Goal: Task Accomplishment & Management: Complete application form

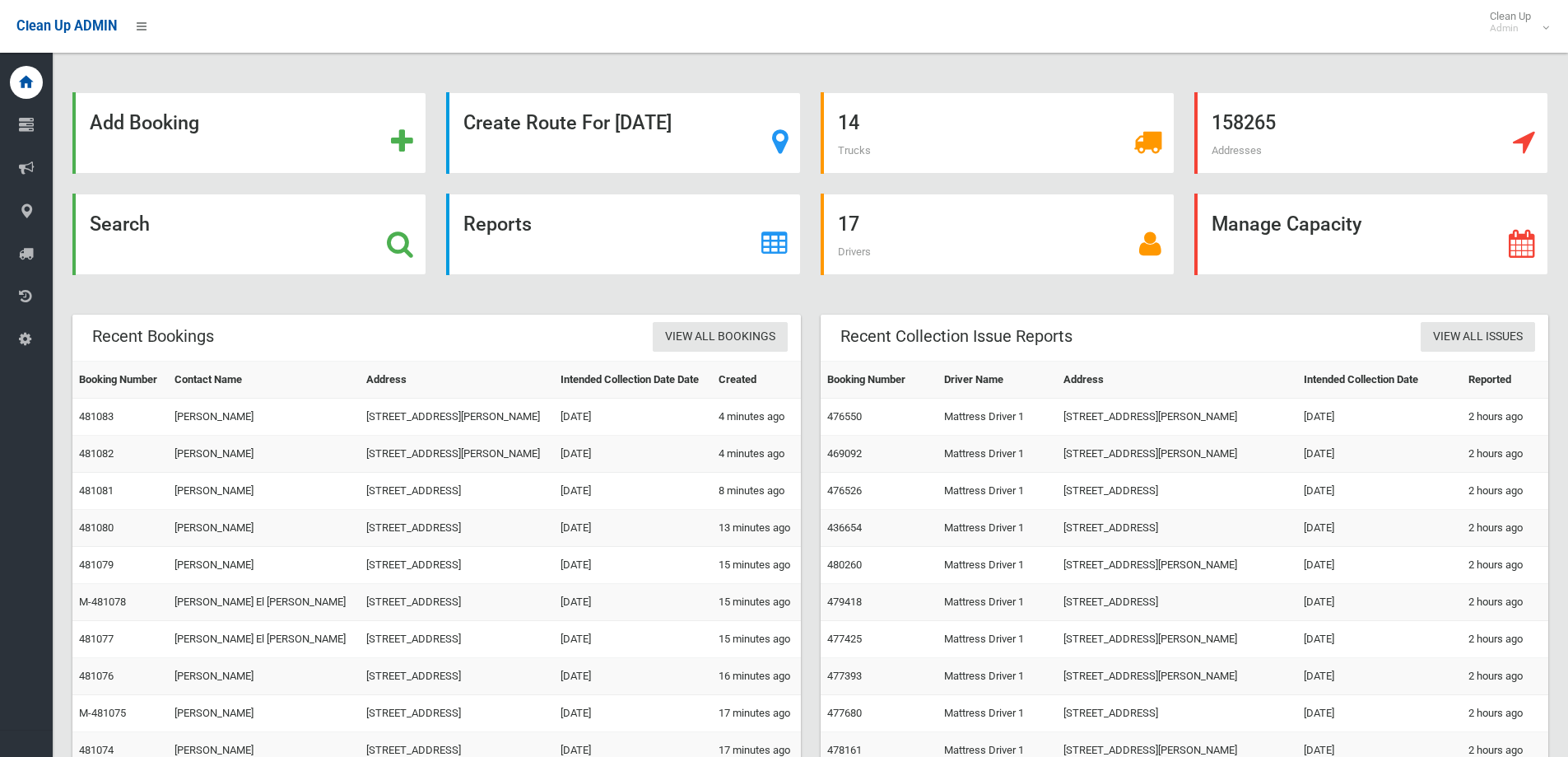
click at [166, 267] on div "Search" at bounding box center [249, 234] width 354 height 81
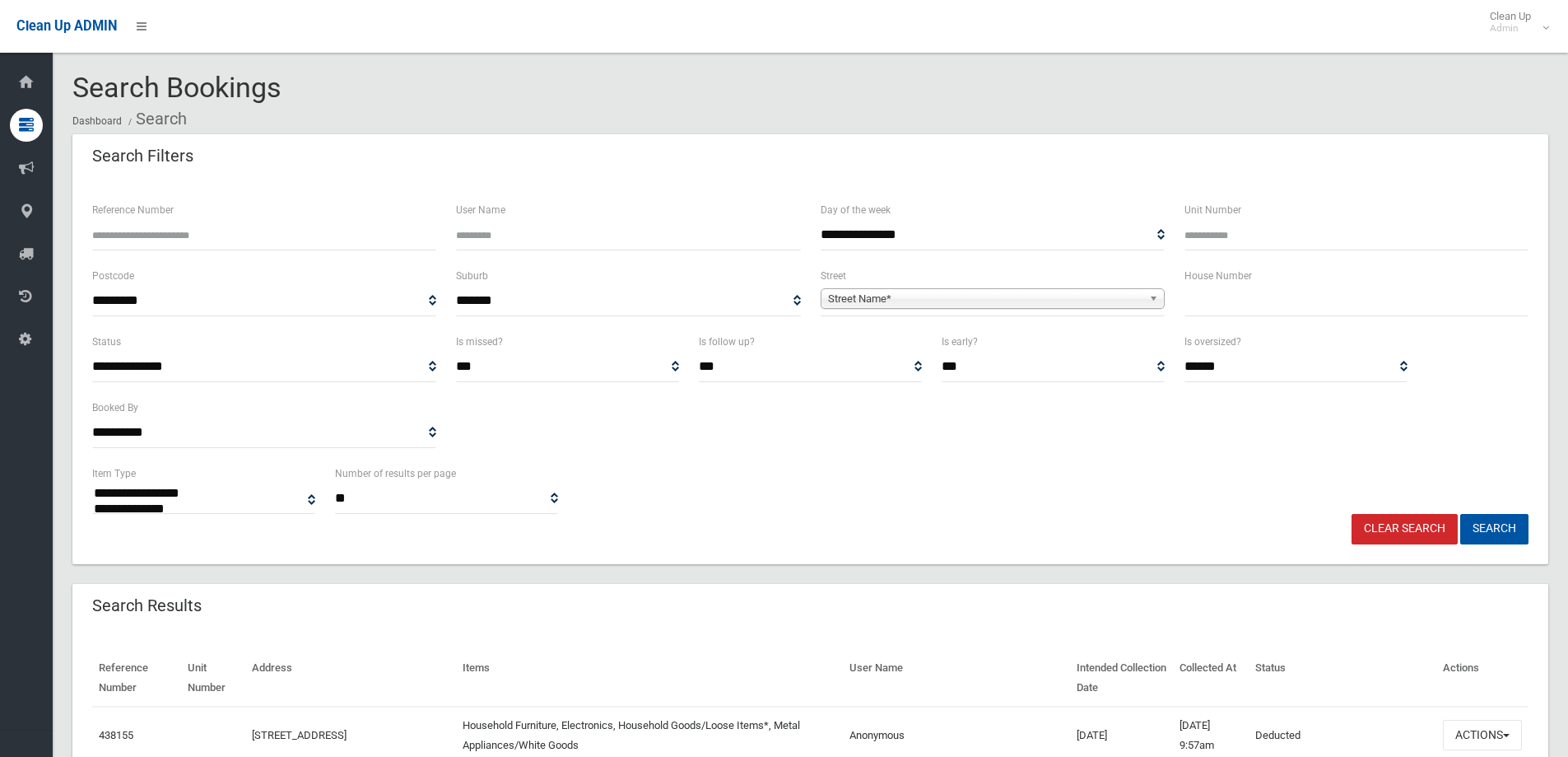
select select
click at [1295, 310] on input "text" at bounding box center [1356, 301] width 344 height 31
type input "**"
click at [1108, 306] on span "Street Name*" at bounding box center [985, 298] width 315 height 19
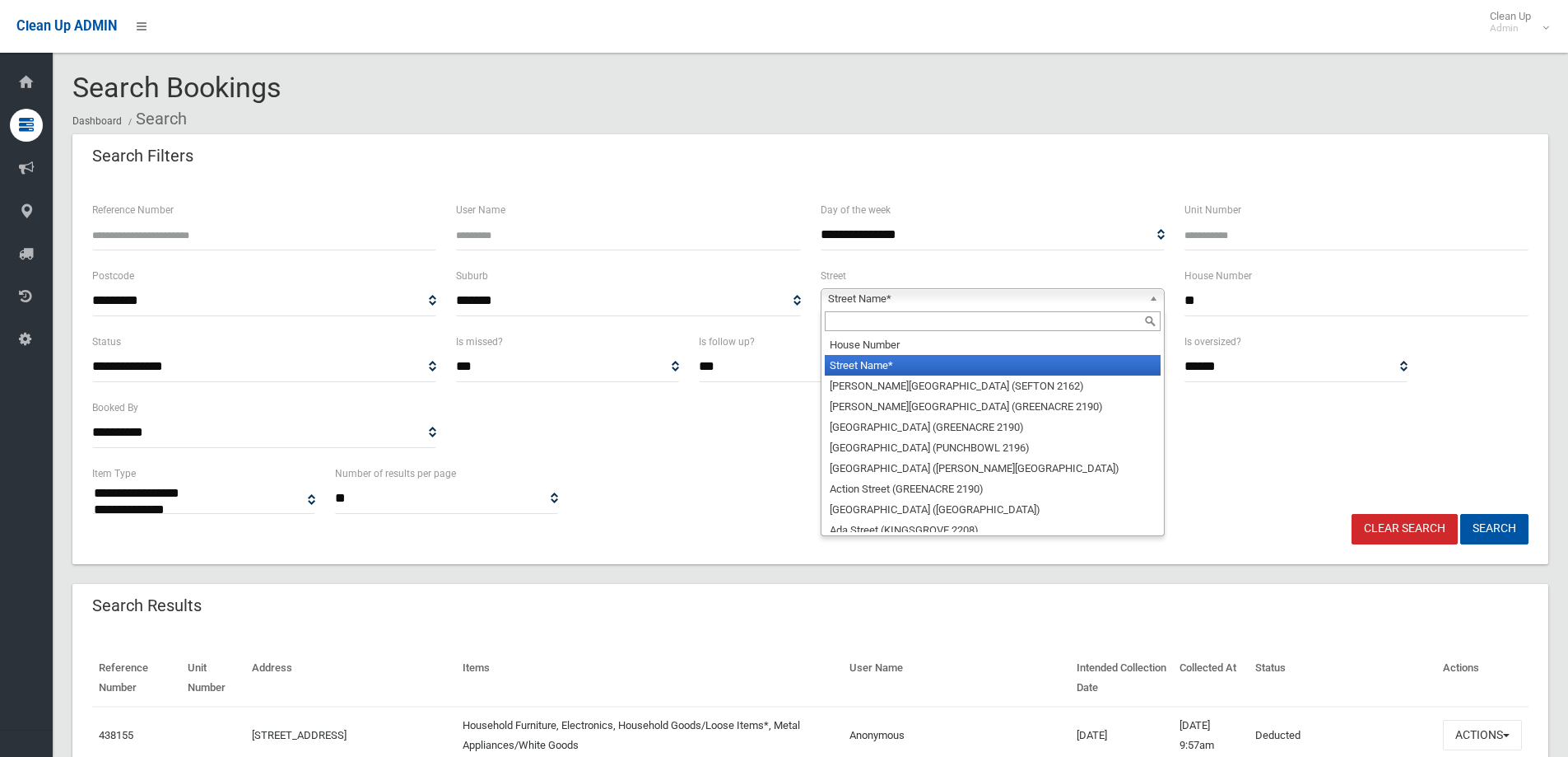
click at [1107, 311] on input "text" at bounding box center [992, 320] width 336 height 19
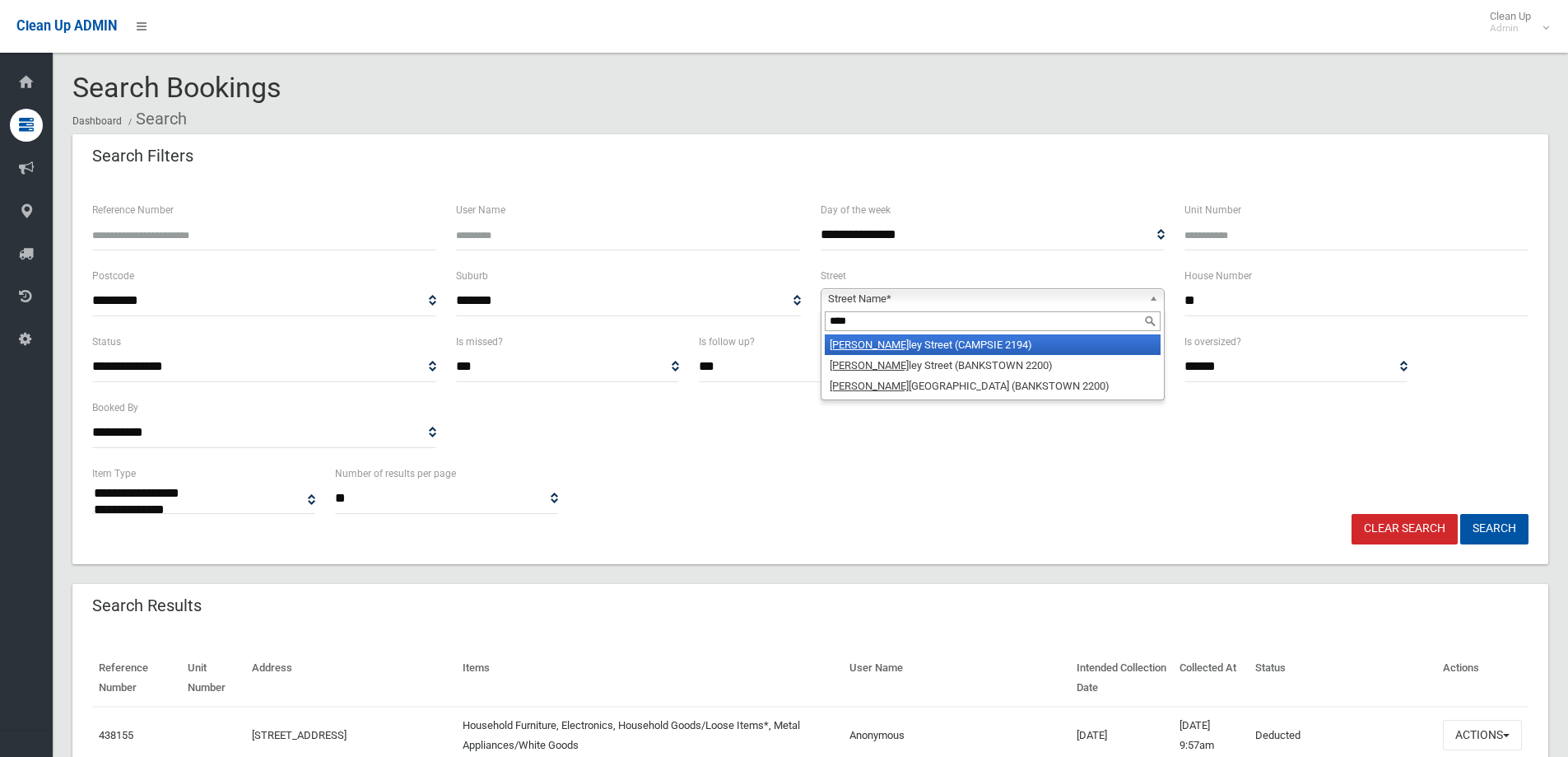
type input "****"
click at [1093, 352] on li "Stan ley Street (CAMPSIE 2194)" at bounding box center [992, 344] width 336 height 20
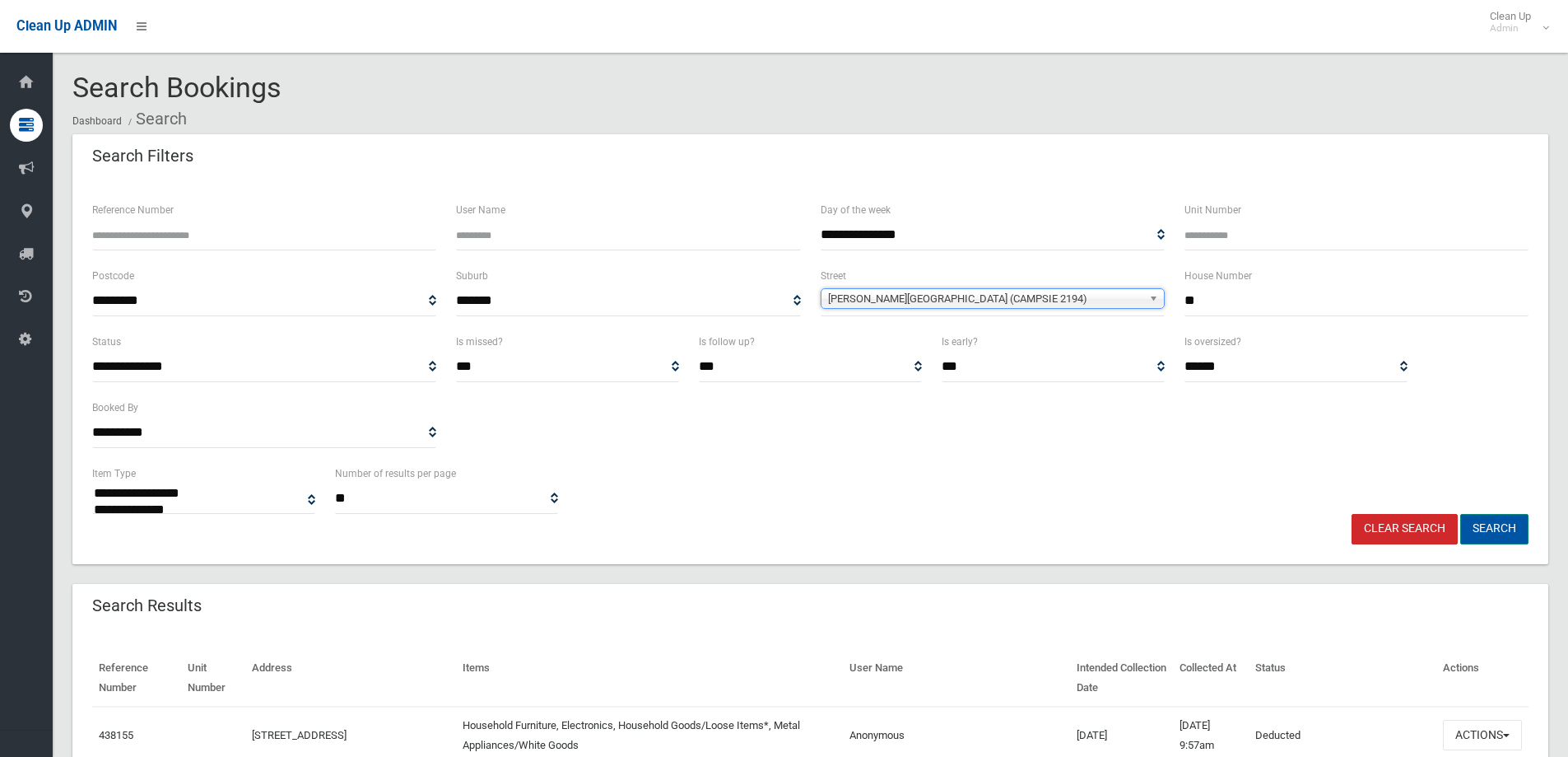
click at [1499, 531] on button "Search" at bounding box center [1494, 528] width 68 height 31
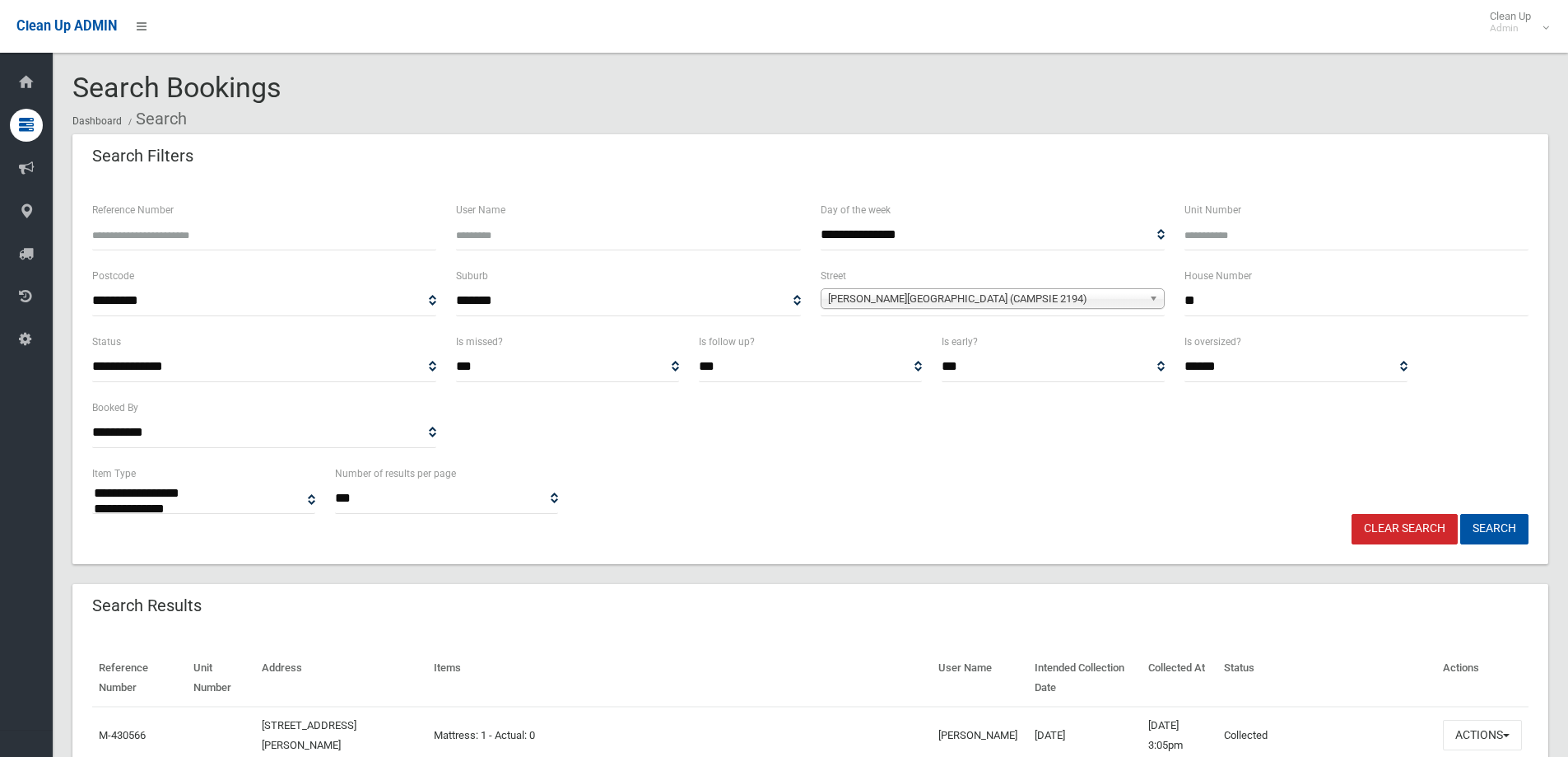
select select
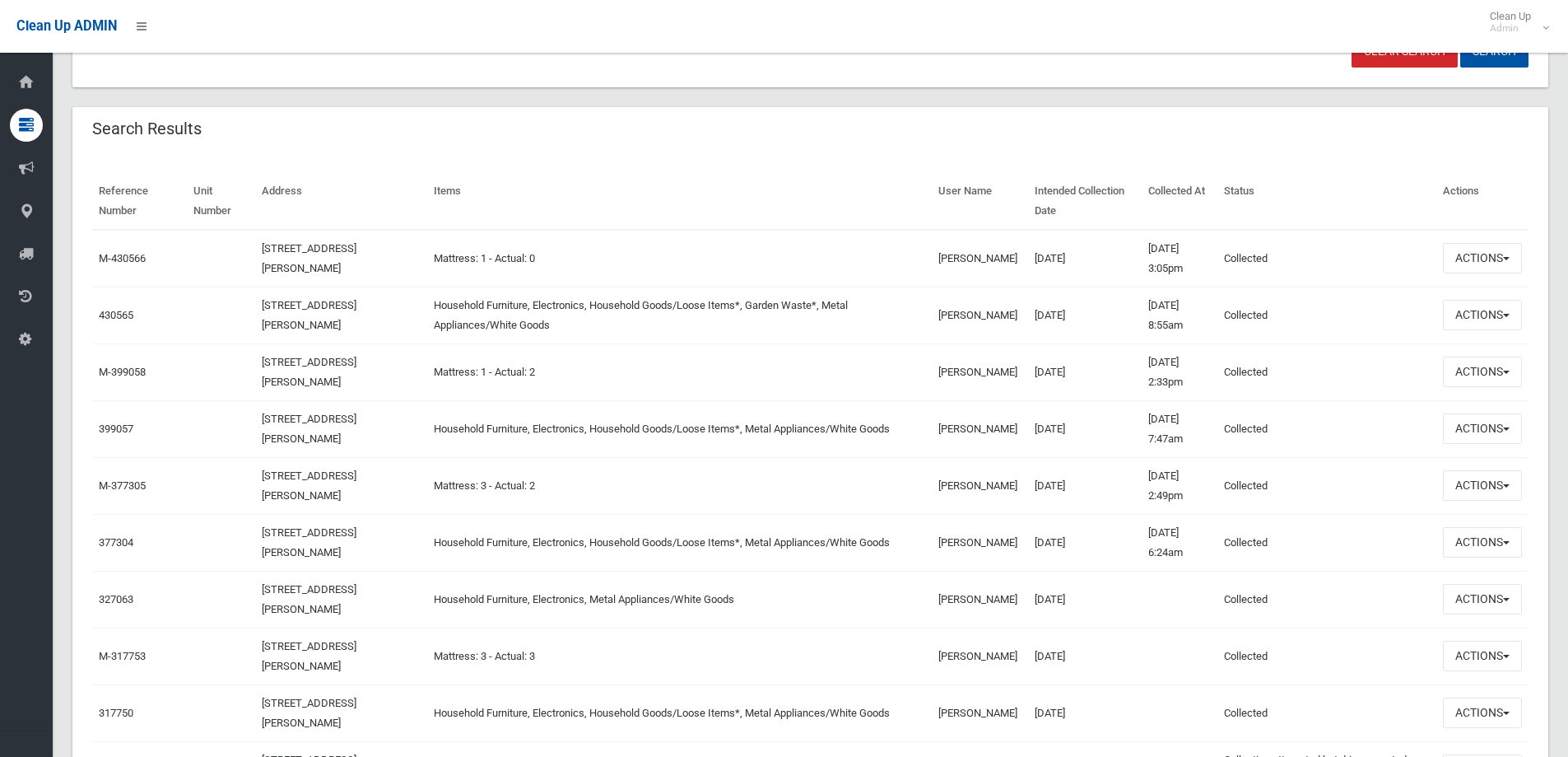
scroll to position [494, 0]
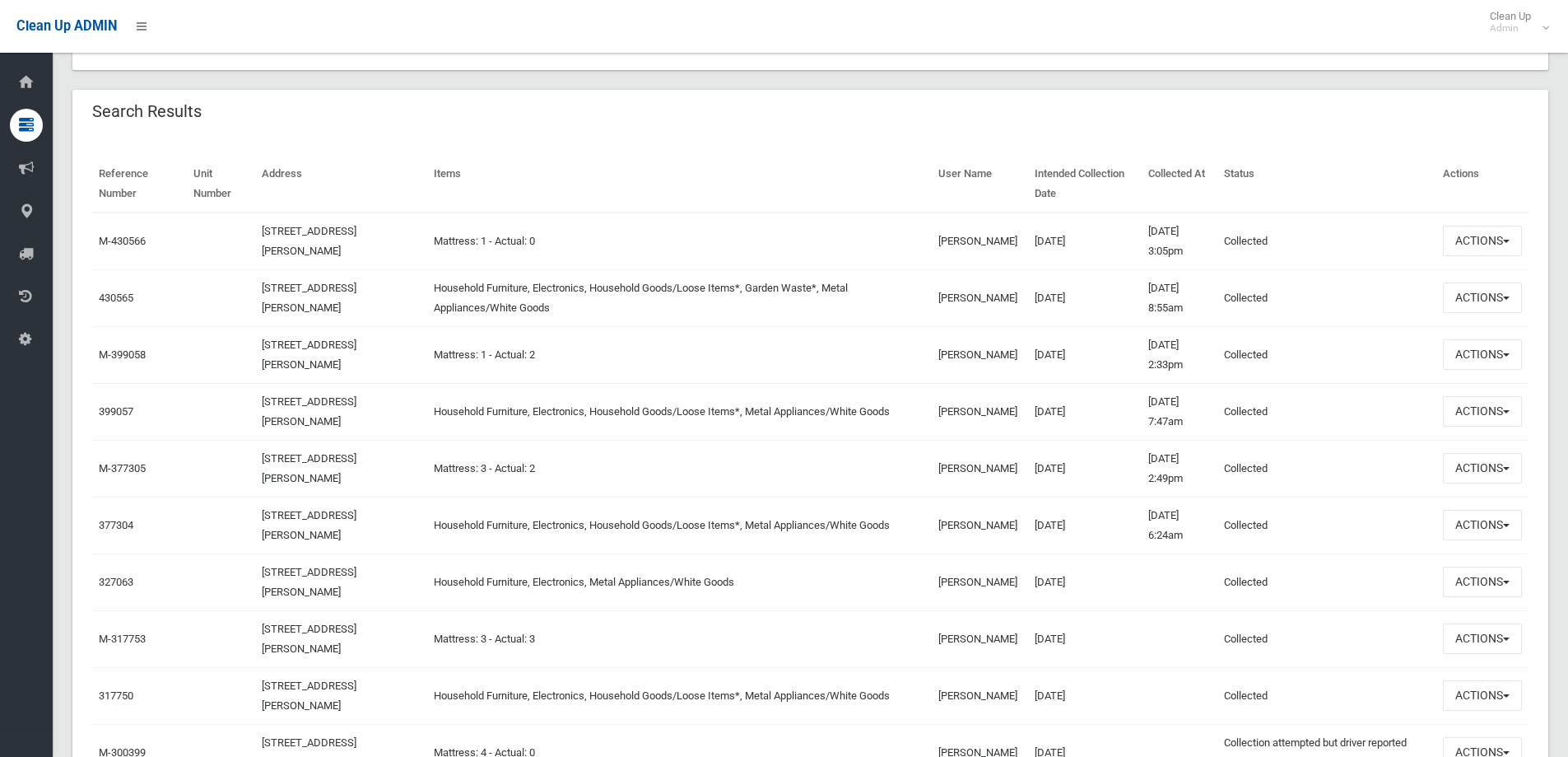
click at [1525, 300] on td "Actions View Booking Edit Booking Clone Booking Add Booking Images Resend Confi…" at bounding box center [1482, 297] width 93 height 56
click at [1514, 297] on button "Actions" at bounding box center [1482, 297] width 79 height 31
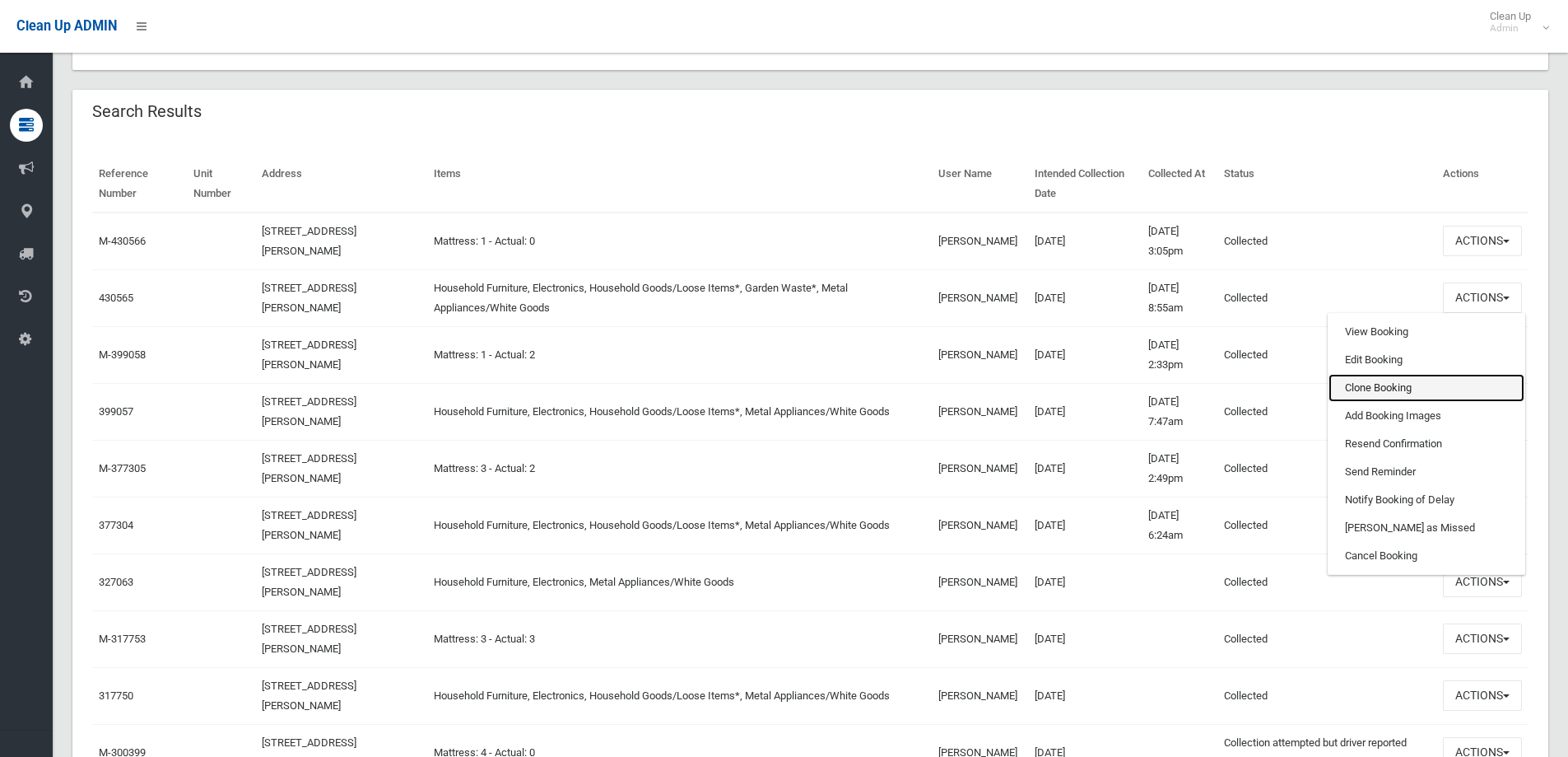
click at [1392, 391] on link "Clone Booking" at bounding box center [1426, 388] width 196 height 28
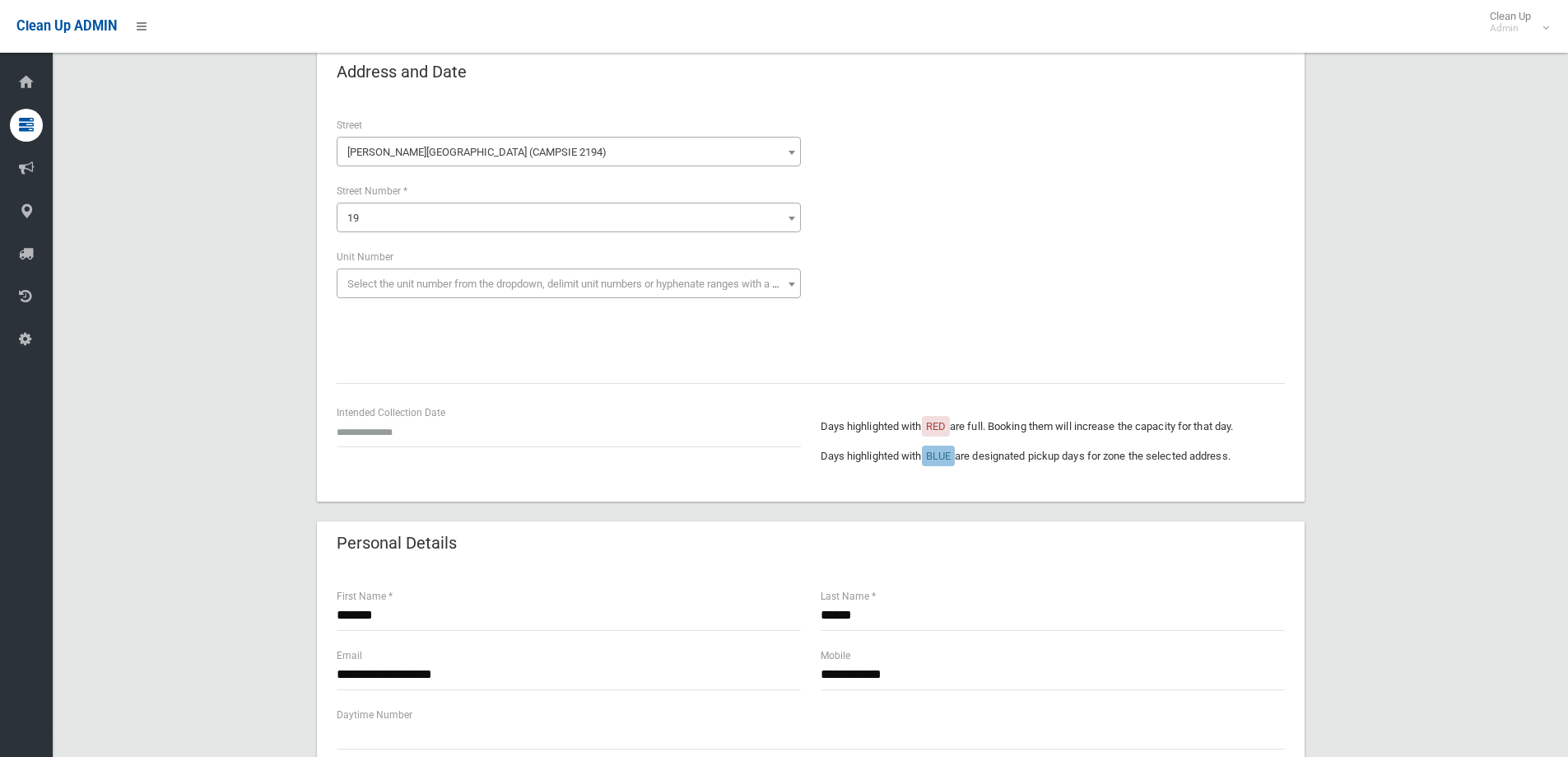
scroll to position [82, 0]
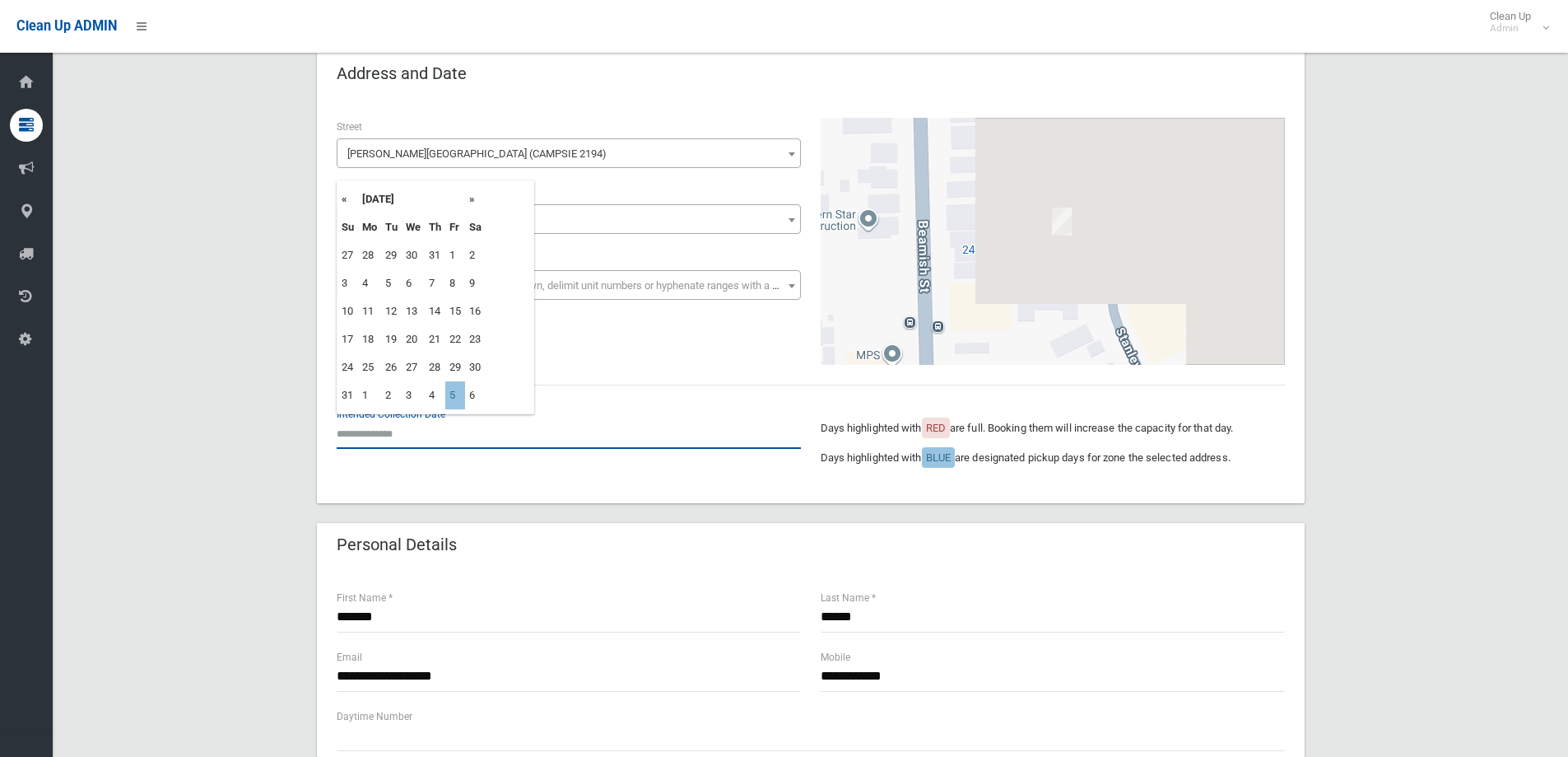
click at [437, 424] on input "text" at bounding box center [569, 433] width 464 height 31
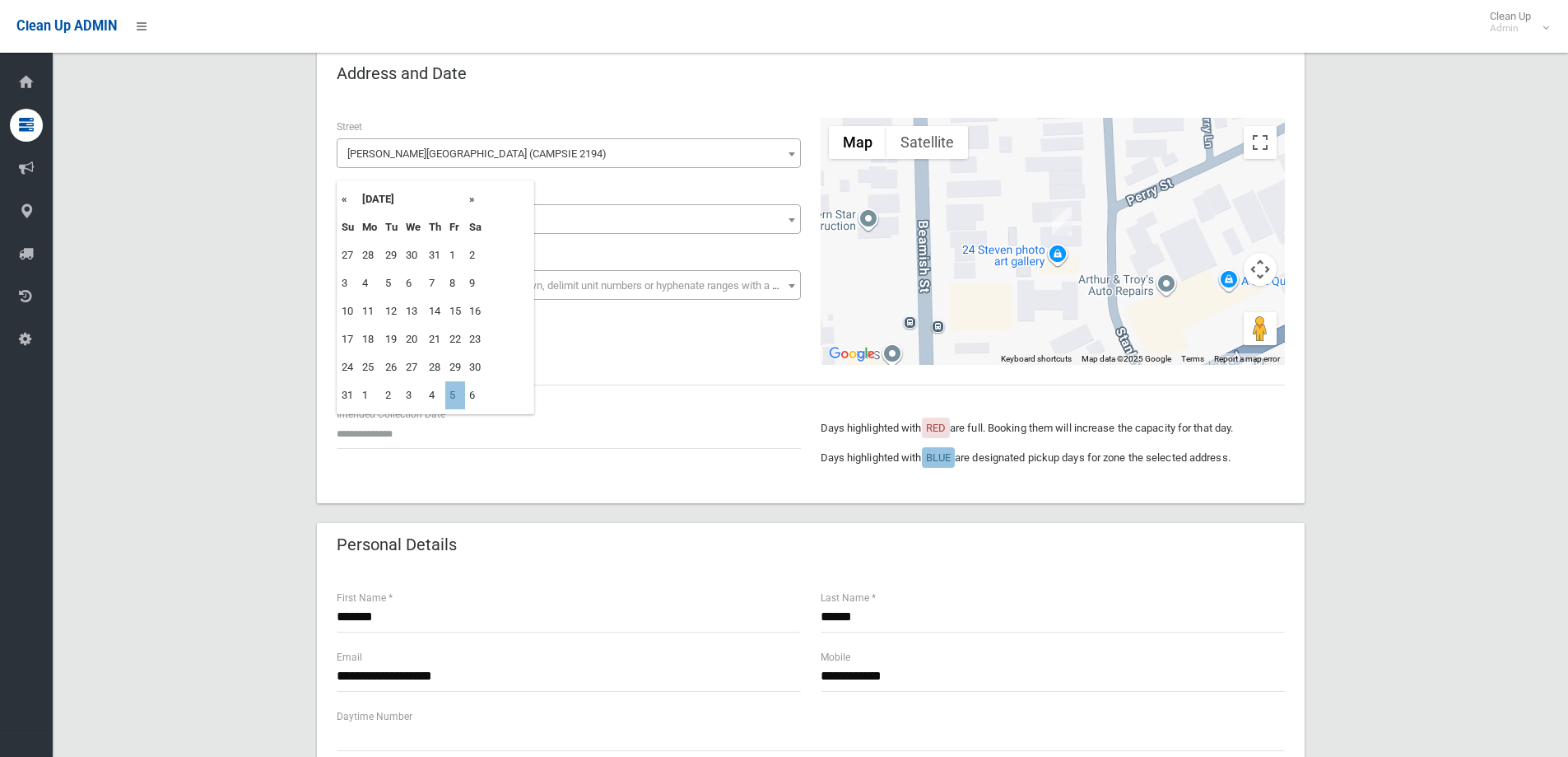
click at [478, 188] on th "»" at bounding box center [475, 199] width 20 height 28
click at [456, 252] on td "5" at bounding box center [454, 255] width 19 height 28
type input "**********"
click at [407, 438] on input "**********" at bounding box center [569, 433] width 464 height 31
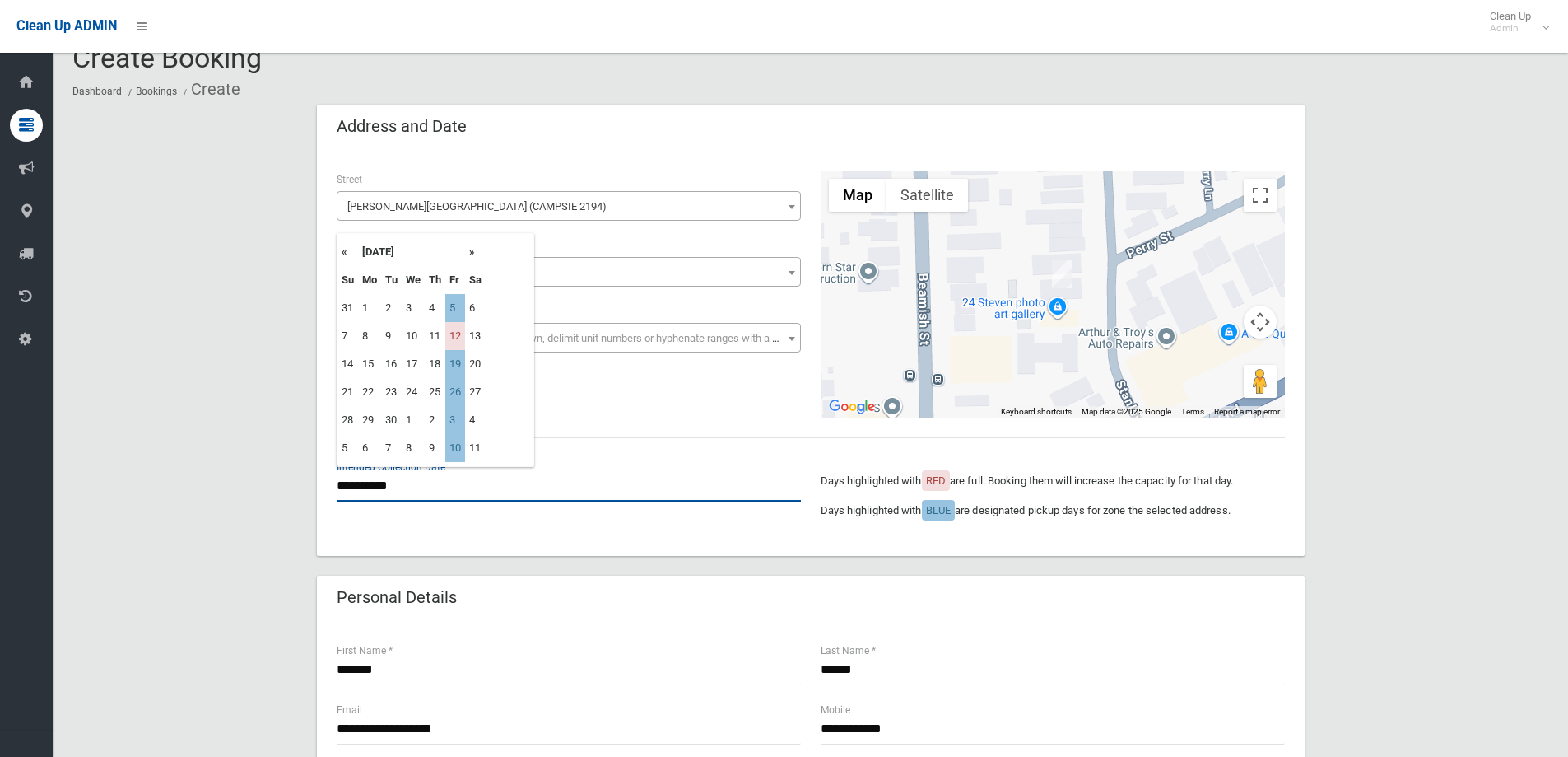
scroll to position [0, 0]
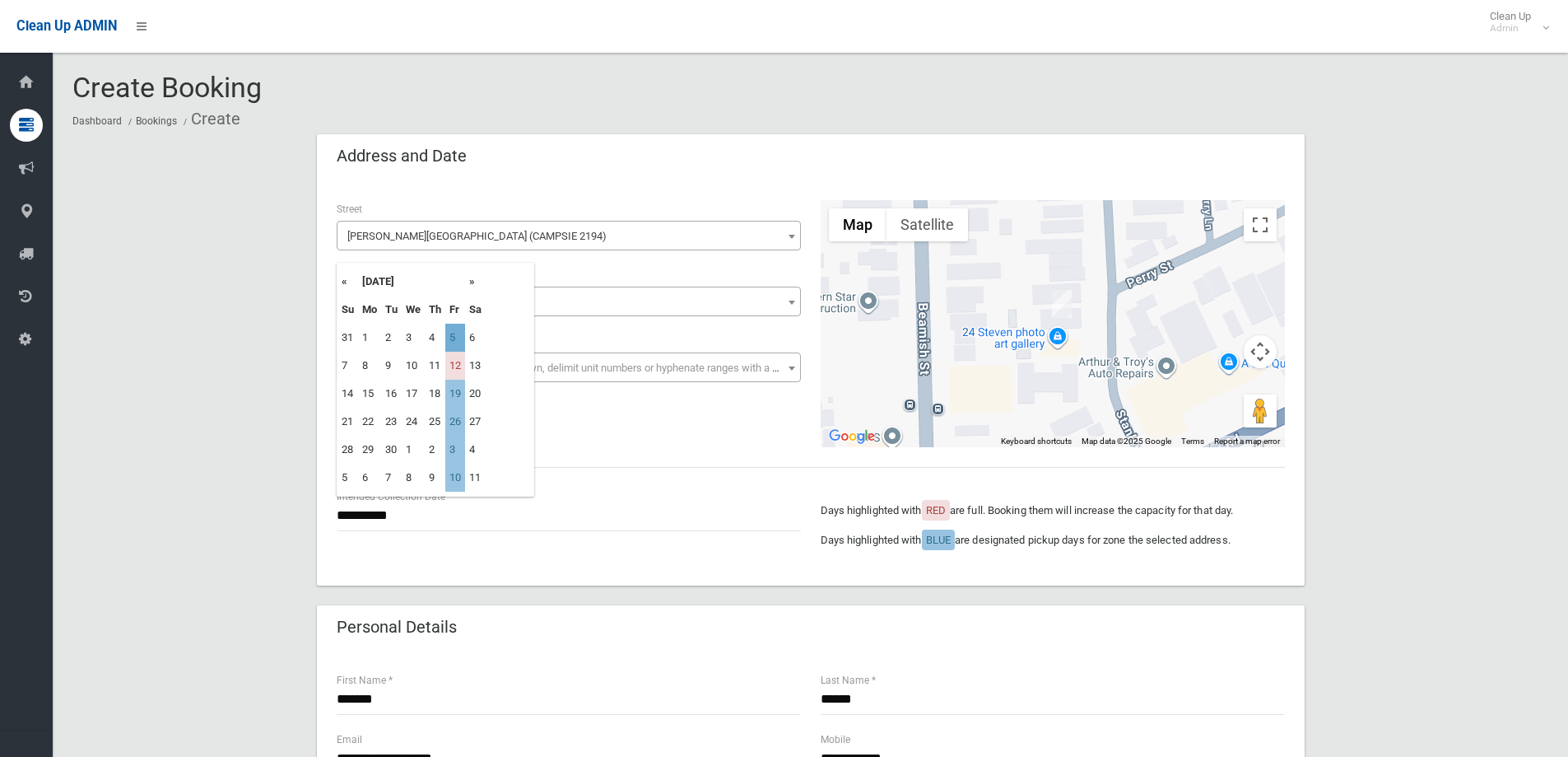
click at [454, 347] on td "5" at bounding box center [454, 338] width 19 height 28
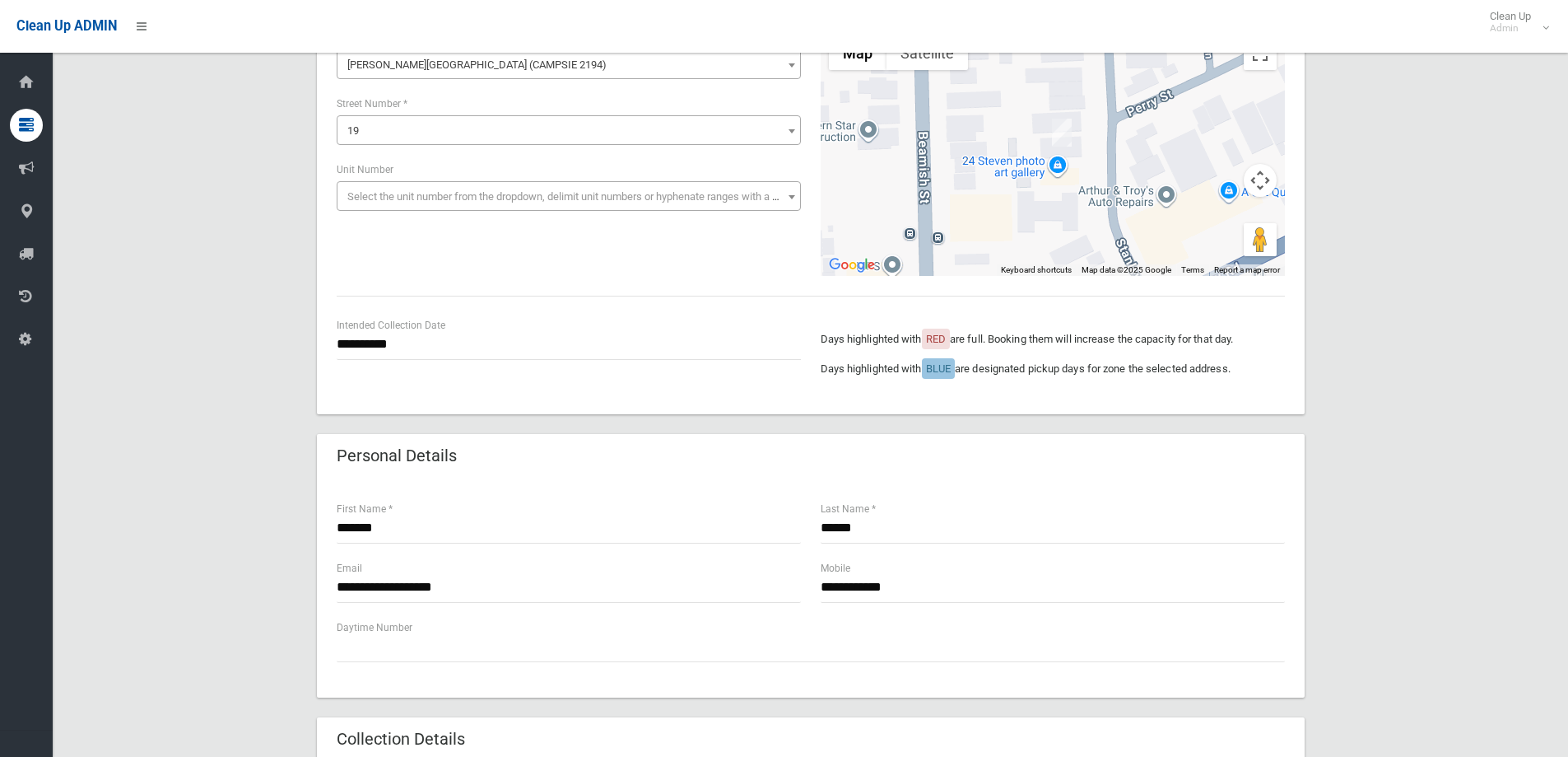
scroll to position [165, 0]
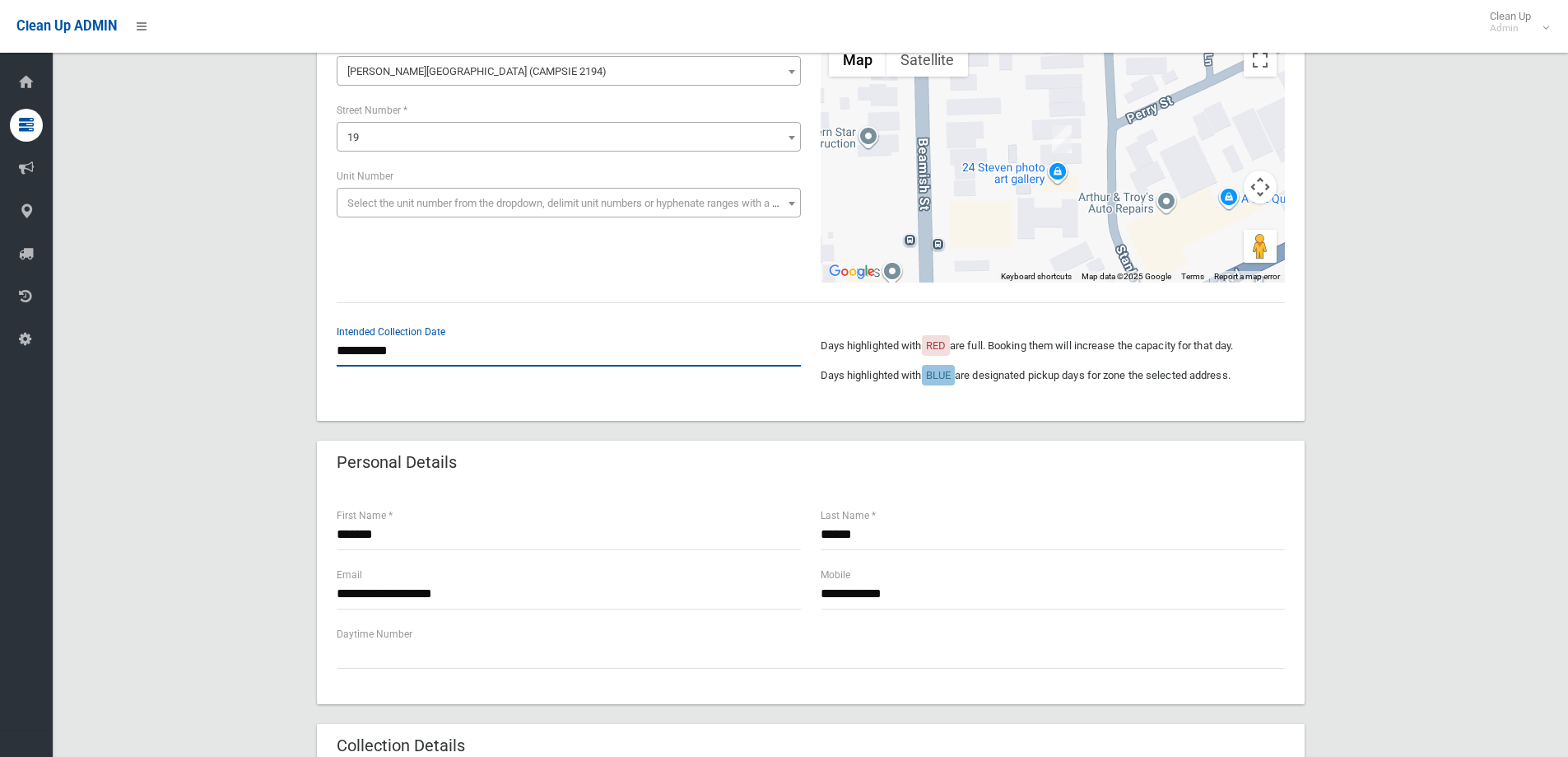
click at [444, 347] on input "**********" at bounding box center [569, 351] width 464 height 31
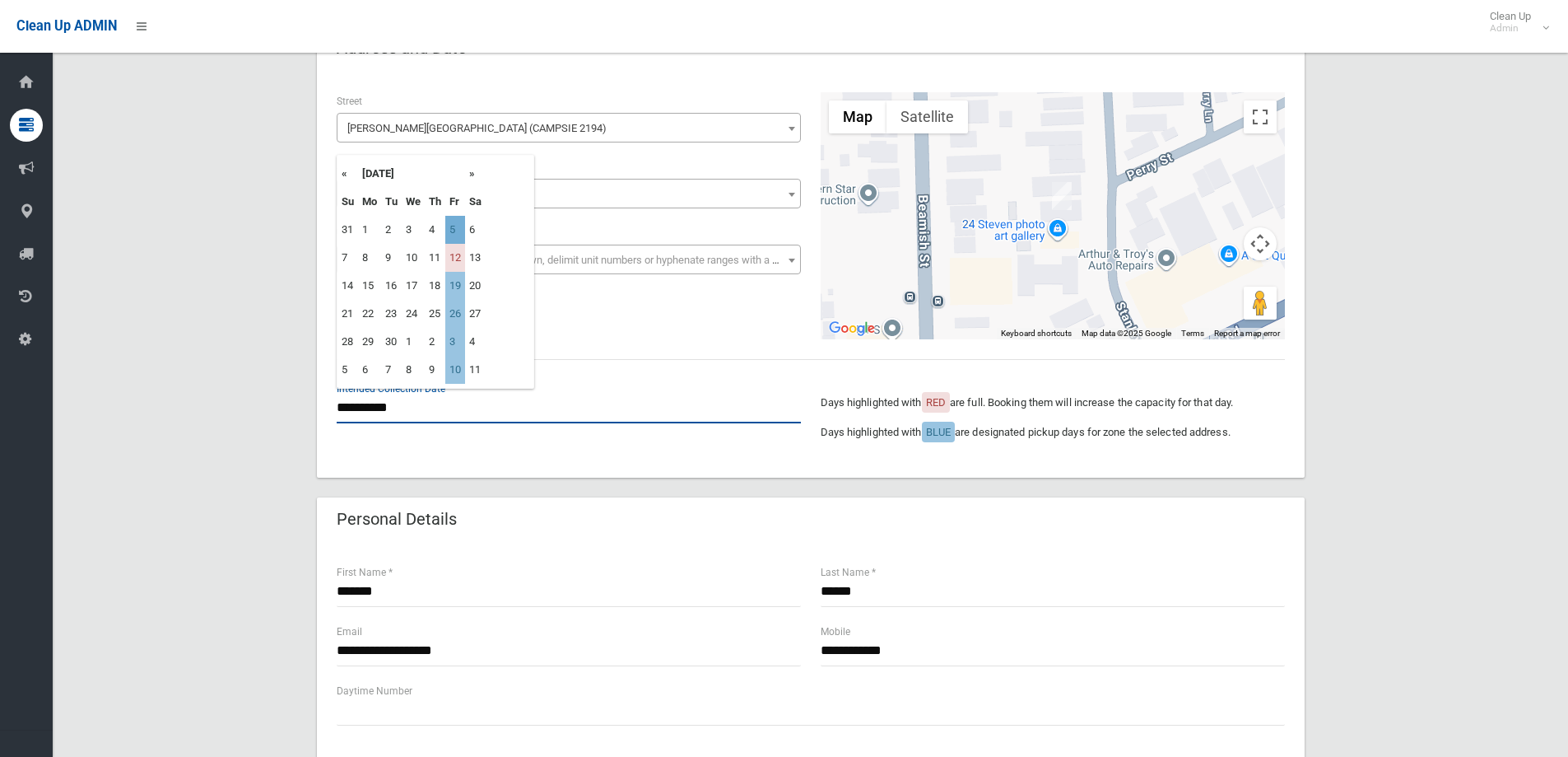
scroll to position [82, 0]
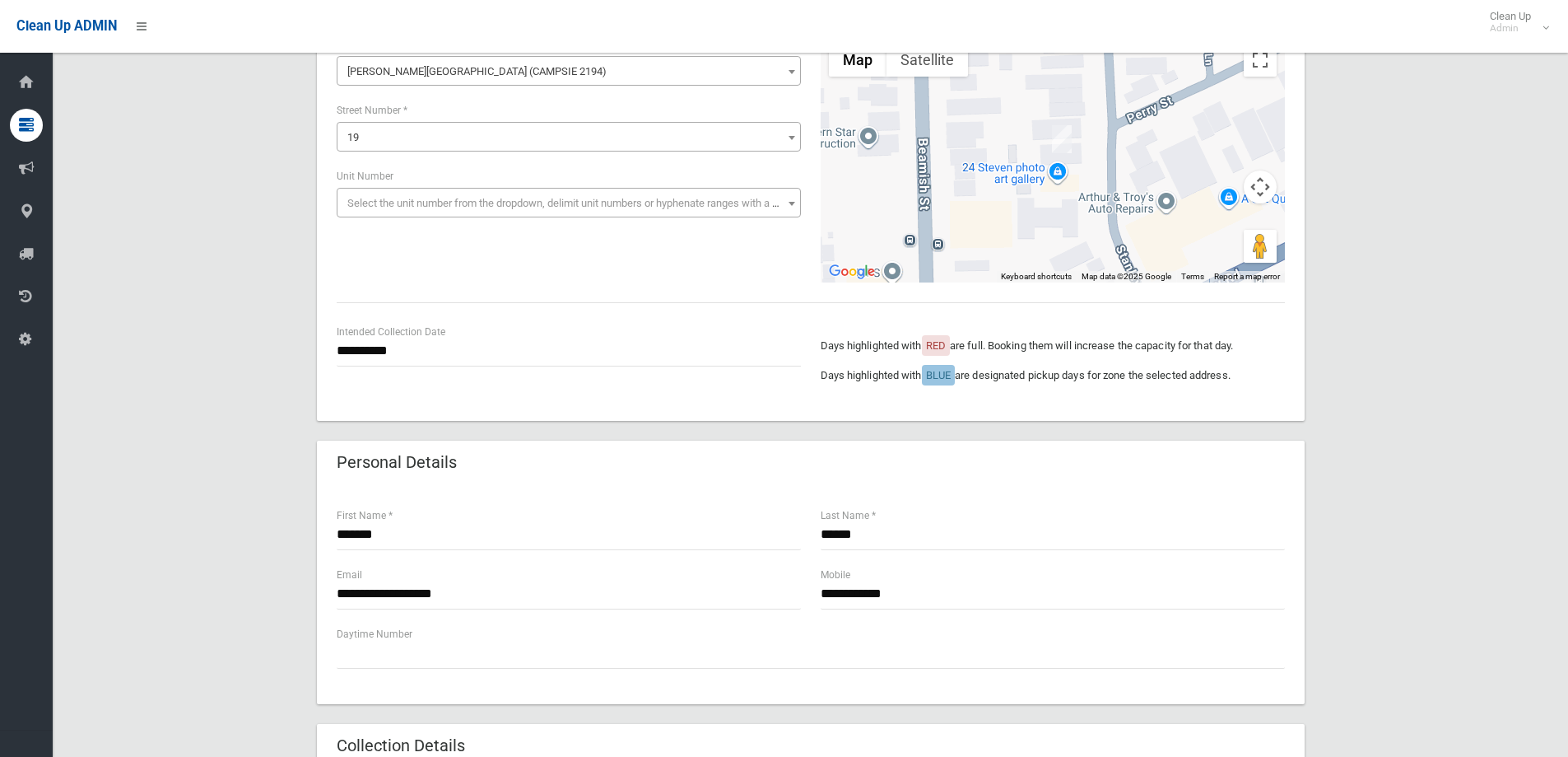
click at [632, 396] on div "**********" at bounding box center [810, 362] width 968 height 79
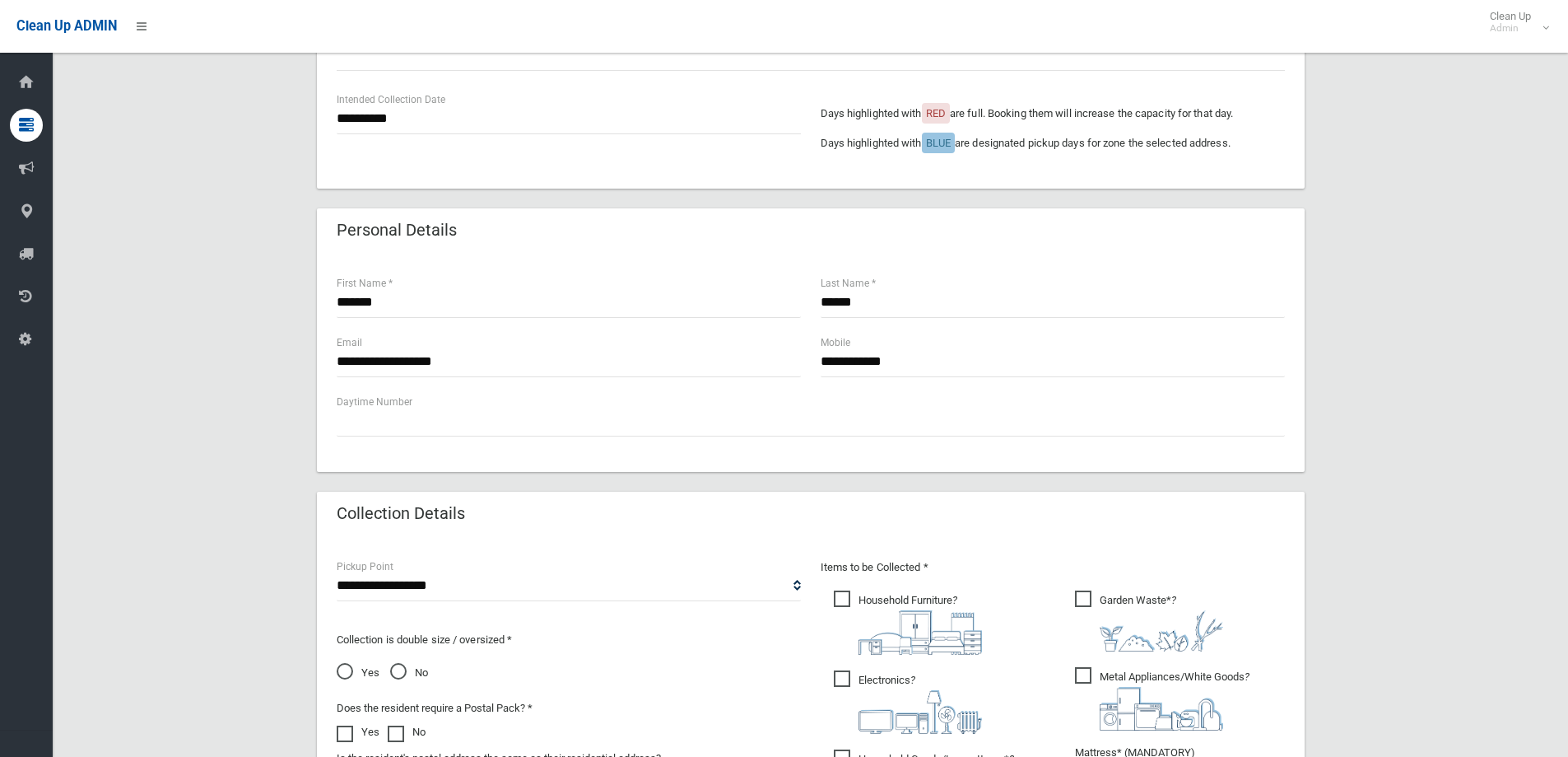
scroll to position [577, 0]
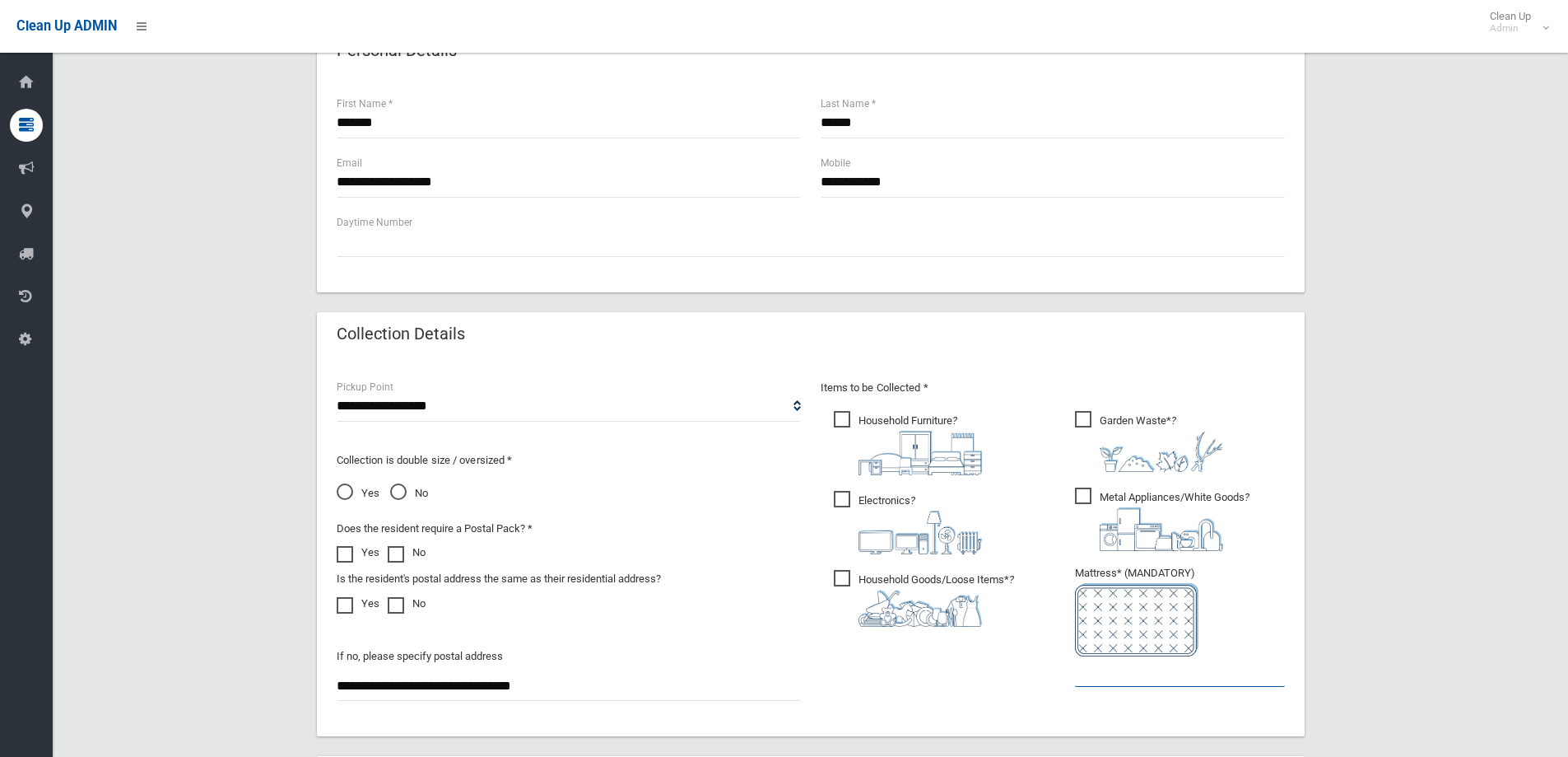
click at [1175, 658] on input "text" at bounding box center [1179, 671] width 210 height 31
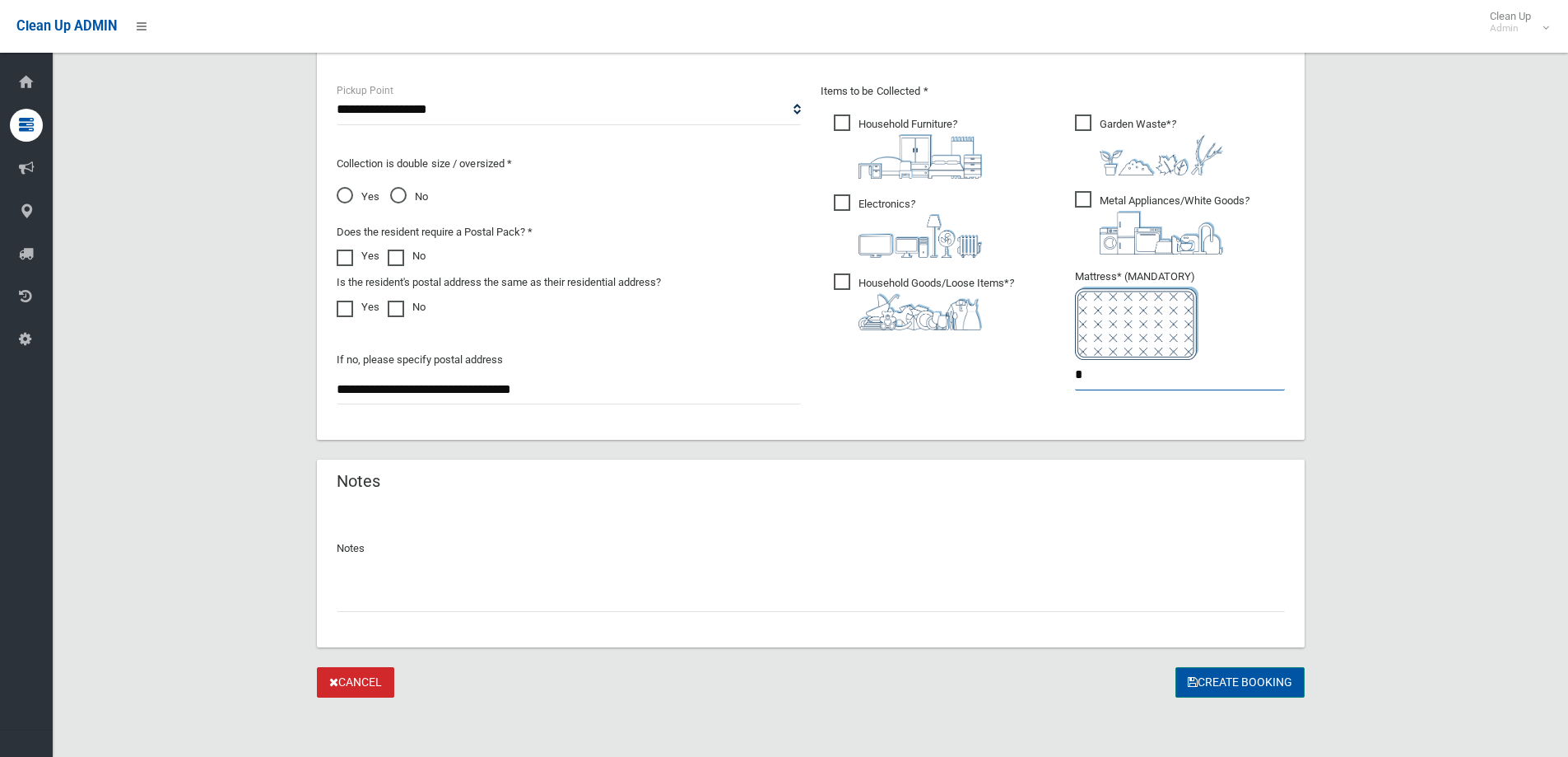
type input "*"
click at [1263, 678] on button "Create Booking" at bounding box center [1240, 682] width 130 height 31
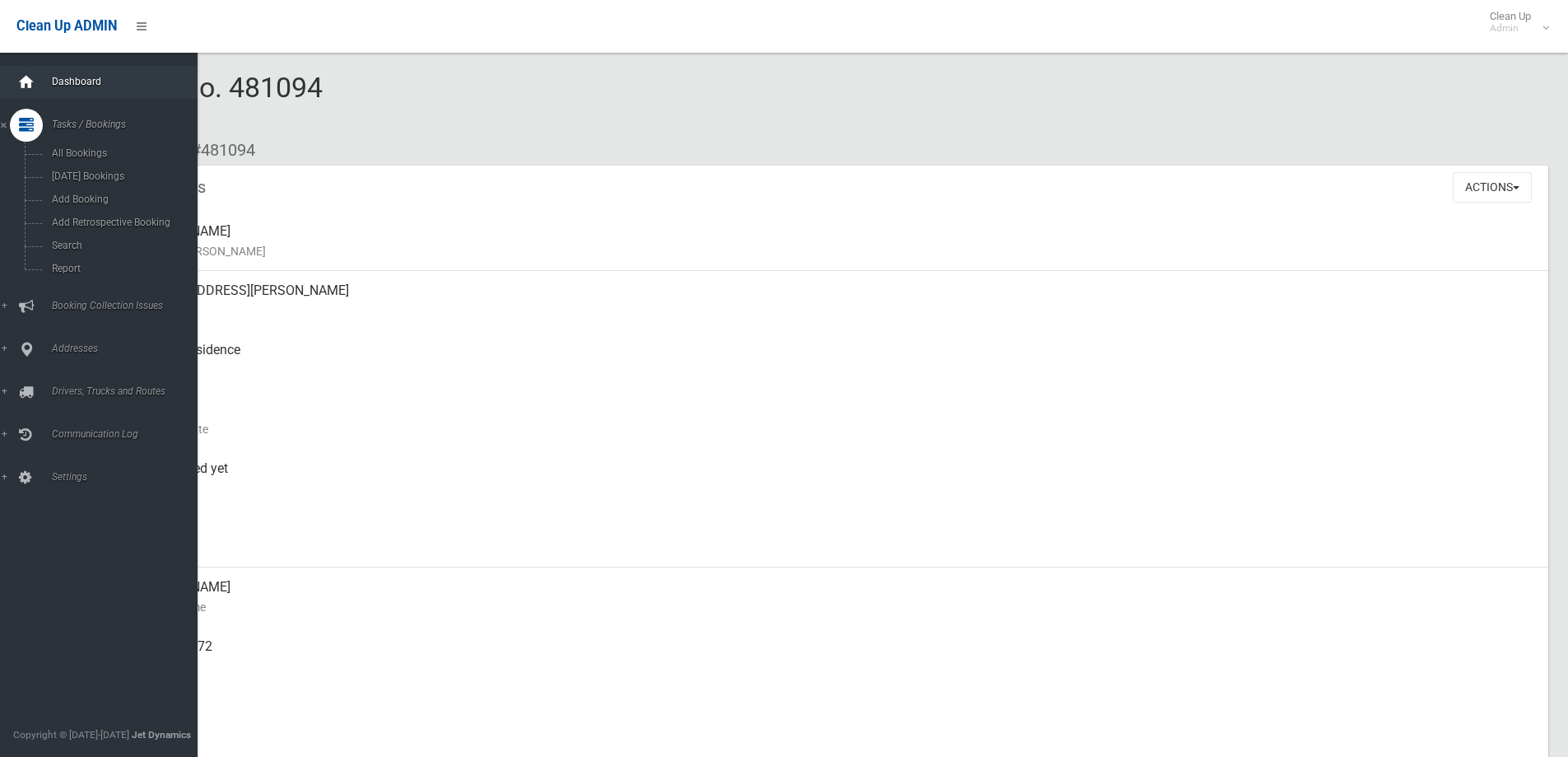
click at [25, 81] on icon at bounding box center [27, 82] width 19 height 33
